Goal: Obtain resource: Obtain resource

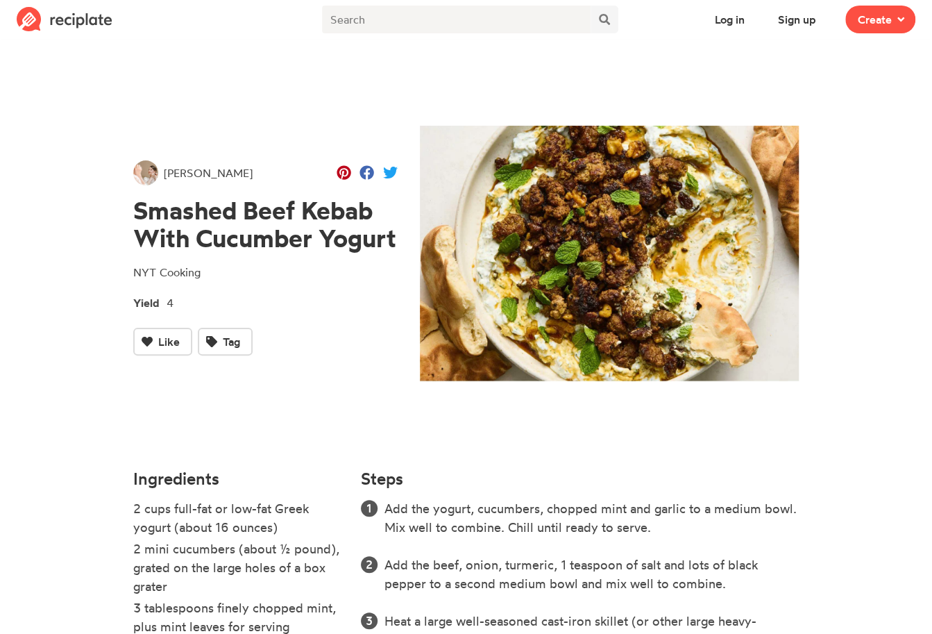
click at [132, 212] on div "[PERSON_NAME] Smashed Beef Kebab With Cucumber Yogurt NYT Cooking Yield 4 Like …" at bounding box center [265, 257] width 287 height 407
drag, startPoint x: 133, startPoint y: 210, endPoint x: 396, endPoint y: 240, distance: 264.1
click at [396, 240] on h1 "Smashed Beef Kebab With Cucumber Yogurt" at bounding box center [265, 224] width 264 height 56
copy h1 "Smashed Beef Kebab With Cucumber Yogurt"
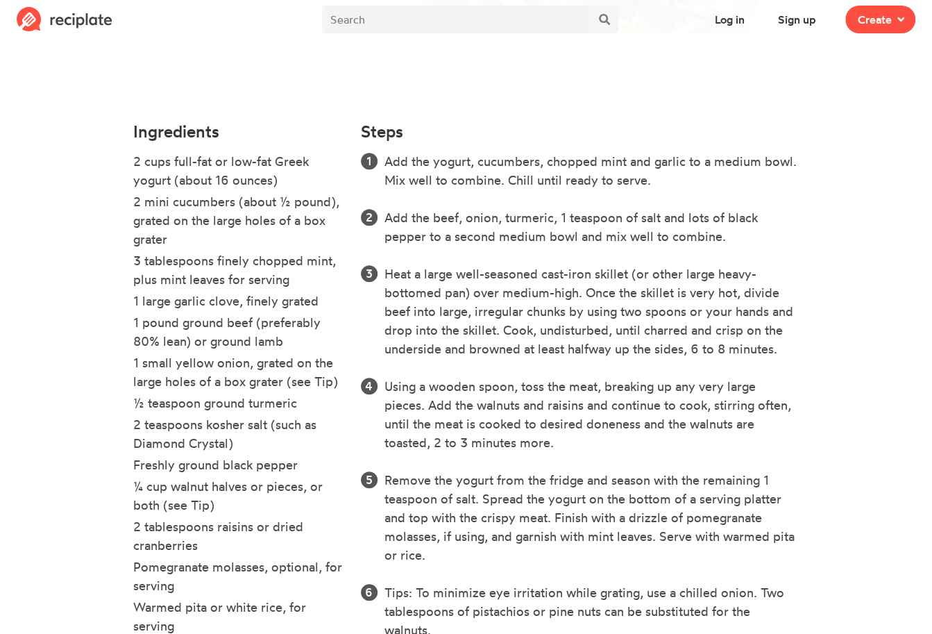
scroll to position [390, 0]
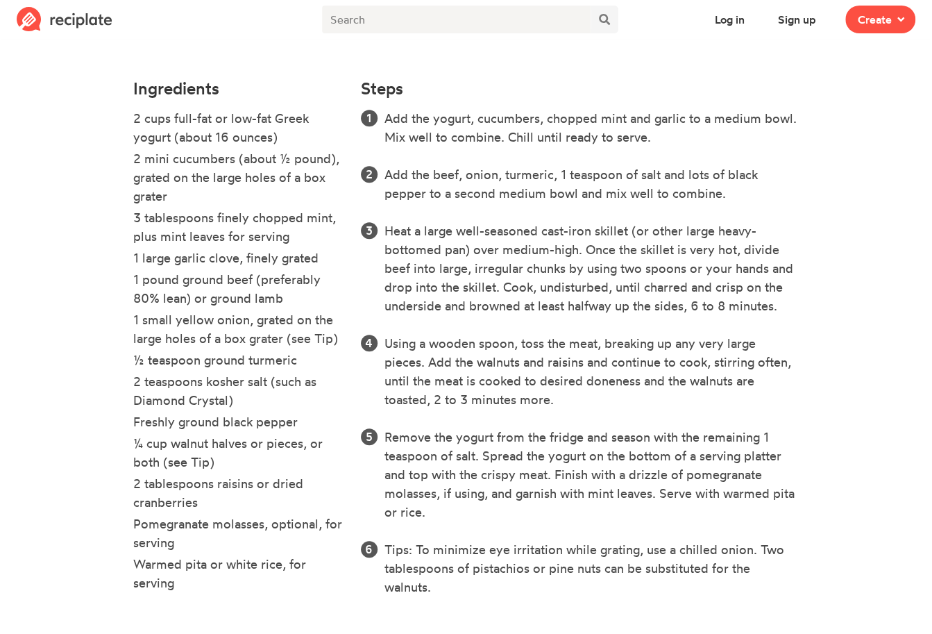
drag, startPoint x: 134, startPoint y: 119, endPoint x: 178, endPoint y: 578, distance: 461.0
click at [178, 578] on ul "2 cups full-fat or low-fat Greek yogurt (about 16 ounces) 2 mini cucumbers (abo…" at bounding box center [238, 357] width 211 height 496
copy ul "2 cups full-fat or low-fat Greek yogurt (about 16 ounces) 2 mini cucumbers (abo…"
drag, startPoint x: 387, startPoint y: 118, endPoint x: 472, endPoint y: 514, distance: 405.3
click at [472, 514] on ol "Add the yogurt, cucumbers, chopped mint and garlic to a medium bowl. Mix well t…" at bounding box center [579, 352] width 439 height 487
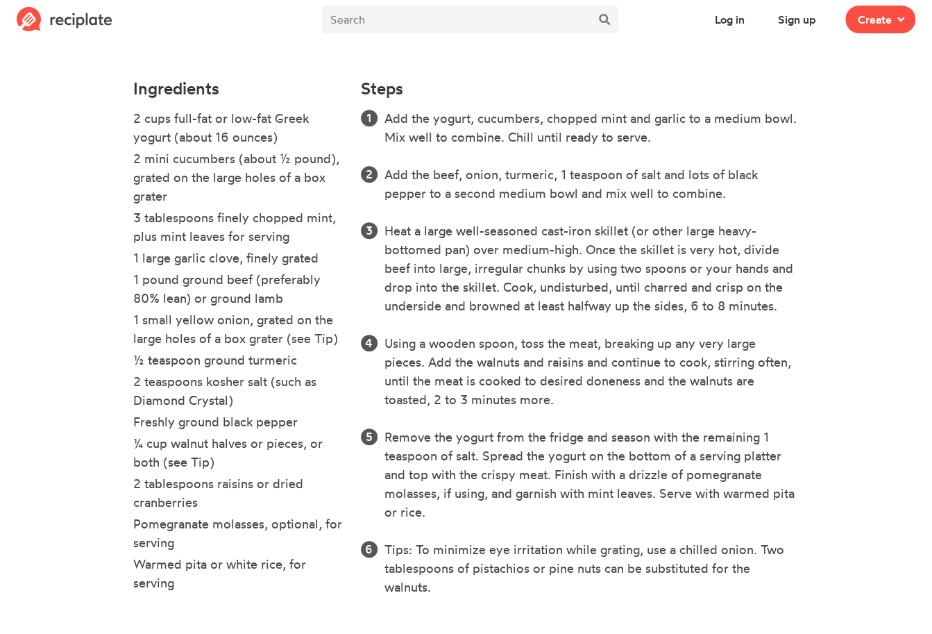
copy ol "Add the yogurt, cucumbers, chopped mint and garlic to a medium bowl. Mix well t…"
